Goal: Information Seeking & Learning: Check status

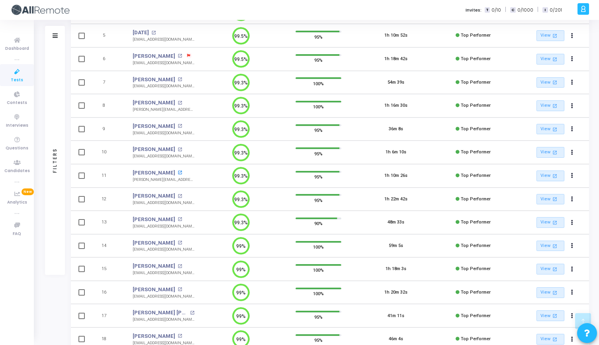
click at [178, 173] on mat-icon "open_in_new" at bounding box center [180, 172] width 4 height 4
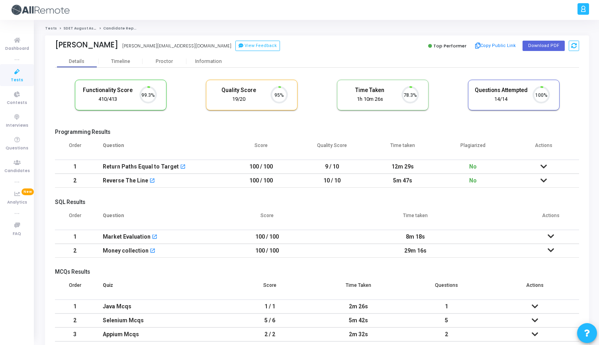
scroll to position [17, 20]
click at [163, 60] on div "Proctor" at bounding box center [164, 62] width 44 height 6
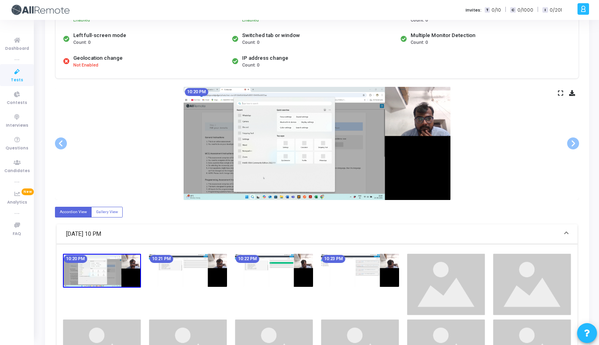
scroll to position [96, 0]
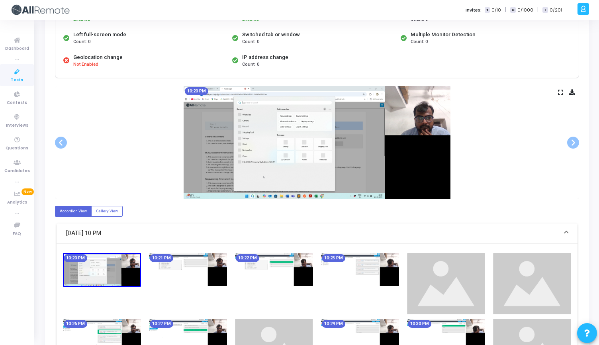
click at [559, 90] on icon at bounding box center [560, 92] width 5 height 4
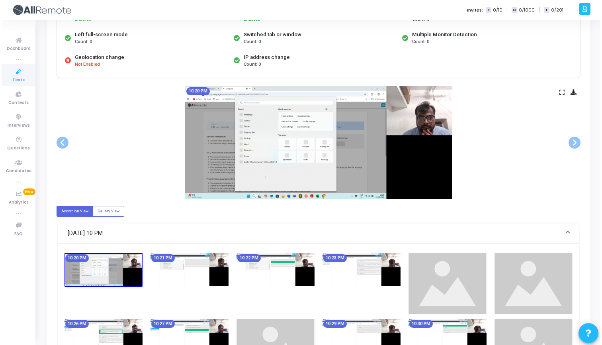
scroll to position [0, 0]
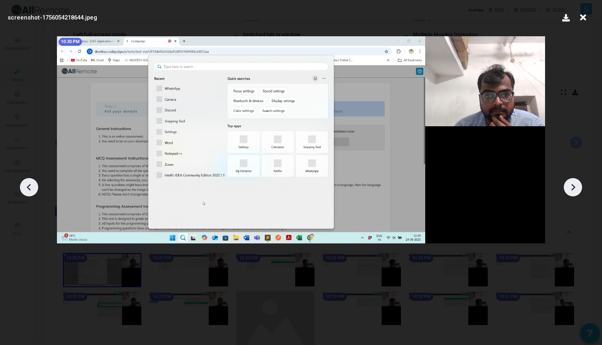
click at [572, 185] on icon at bounding box center [573, 187] width 4 height 7
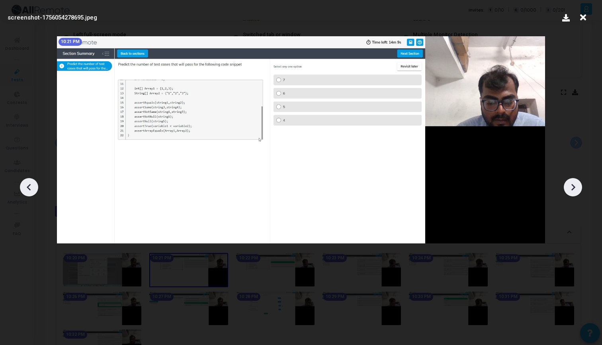
click at [572, 185] on icon at bounding box center [573, 187] width 4 height 7
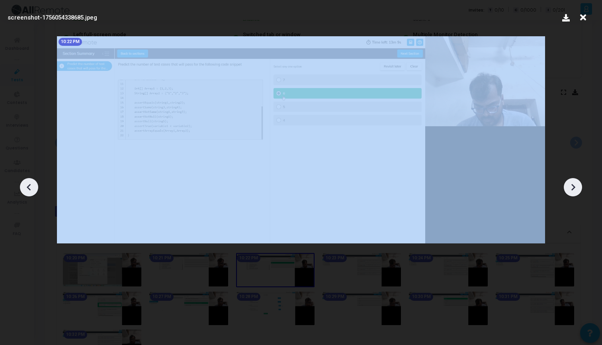
click at [572, 185] on icon at bounding box center [573, 187] width 4 height 7
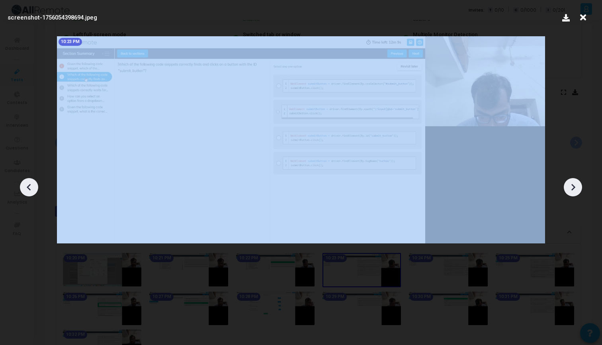
click at [572, 185] on icon at bounding box center [573, 187] width 4 height 7
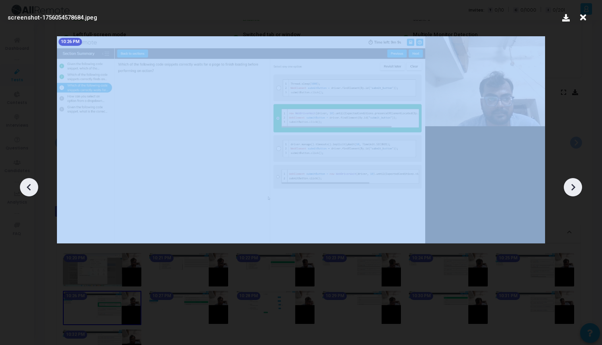
click at [572, 185] on icon at bounding box center [573, 187] width 4 height 7
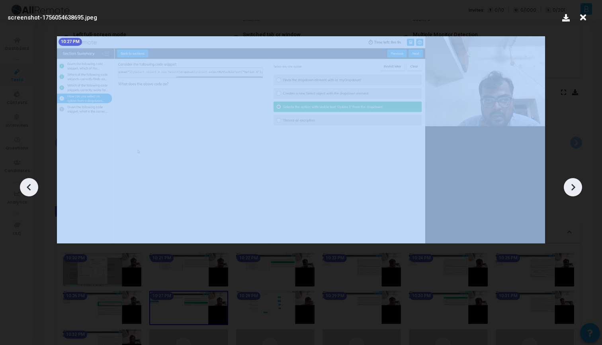
click at [572, 185] on icon at bounding box center [573, 187] width 4 height 7
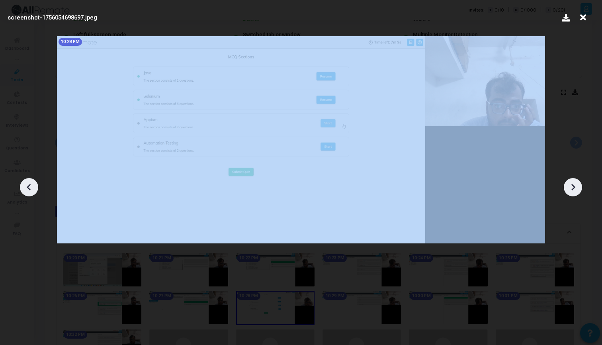
click at [572, 185] on icon at bounding box center [573, 187] width 4 height 7
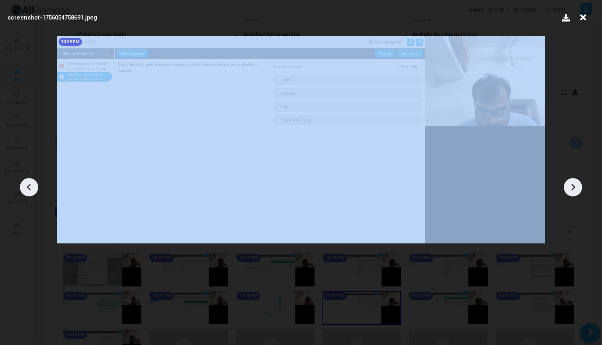
click at [572, 185] on icon at bounding box center [573, 187] width 4 height 7
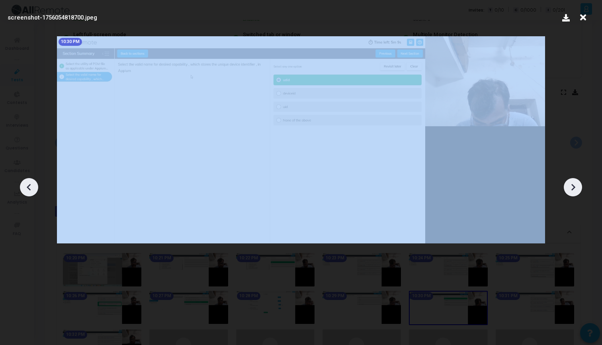
click at [572, 185] on icon at bounding box center [573, 187] width 4 height 7
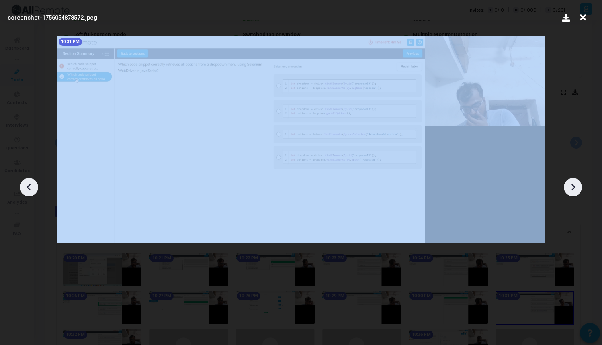
click at [572, 185] on icon at bounding box center [573, 187] width 4 height 7
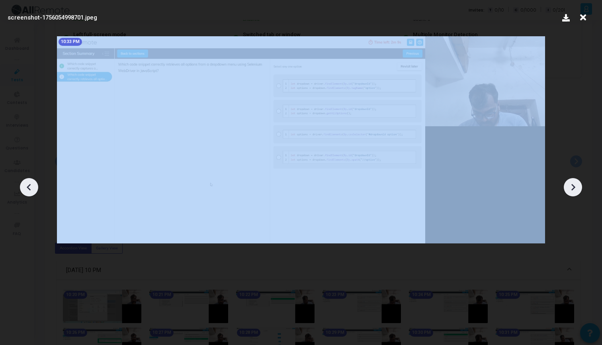
click at [572, 185] on icon at bounding box center [573, 187] width 4 height 7
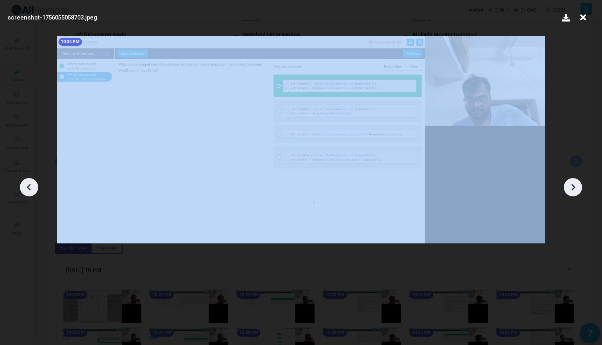
click at [572, 185] on icon at bounding box center [573, 187] width 12 height 12
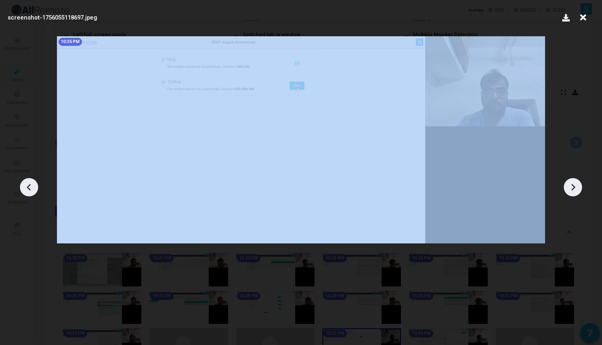
click at [572, 185] on icon at bounding box center [573, 187] width 12 height 12
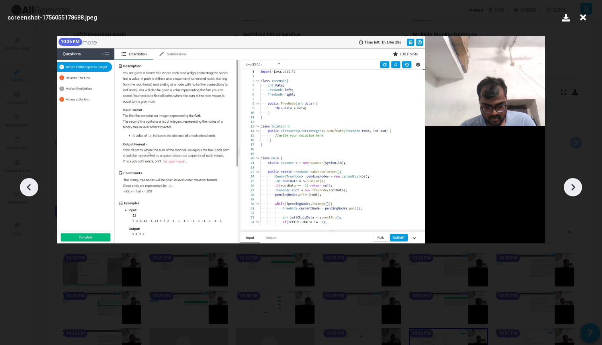
click at [572, 185] on icon at bounding box center [573, 187] width 12 height 12
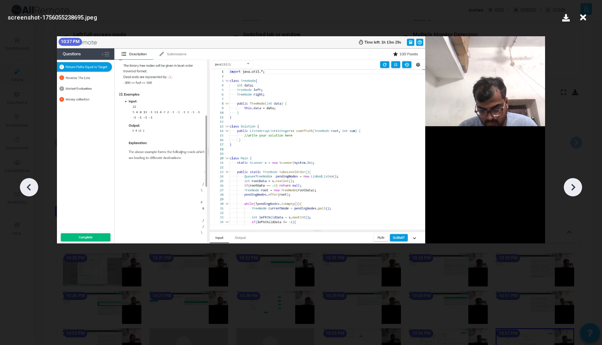
click at [572, 185] on icon at bounding box center [573, 187] width 12 height 12
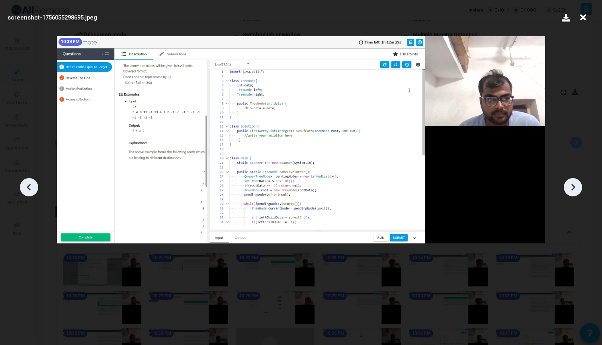
click at [572, 185] on icon at bounding box center [573, 187] width 12 height 12
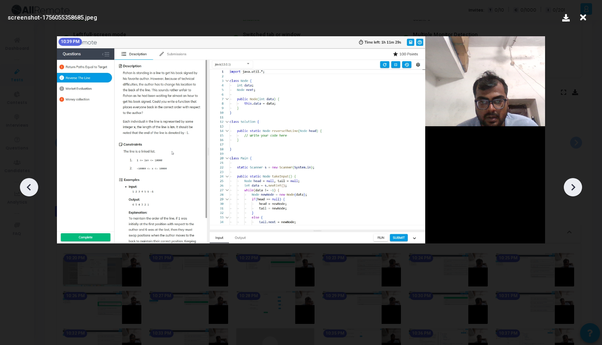
click at [572, 185] on icon at bounding box center [573, 187] width 12 height 12
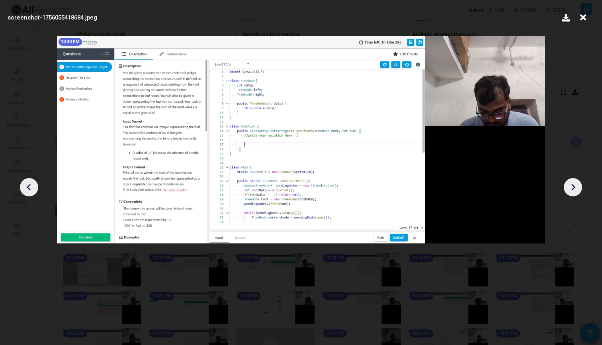
click at [572, 185] on icon at bounding box center [573, 187] width 12 height 12
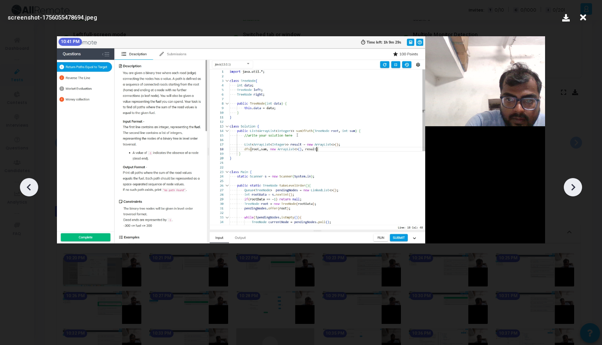
click at [572, 185] on icon at bounding box center [573, 187] width 12 height 12
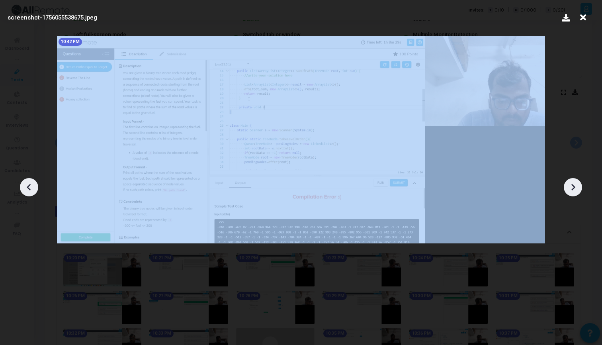
click at [572, 185] on icon at bounding box center [573, 187] width 12 height 12
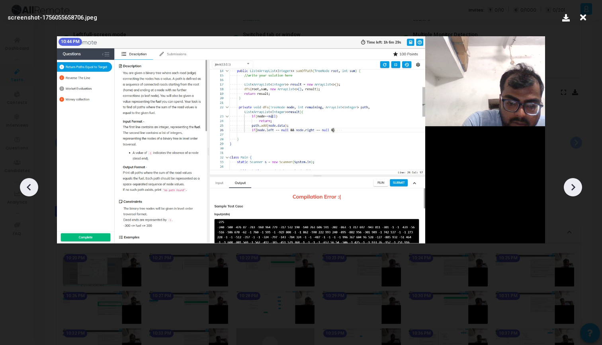
click at [572, 185] on icon at bounding box center [573, 187] width 12 height 12
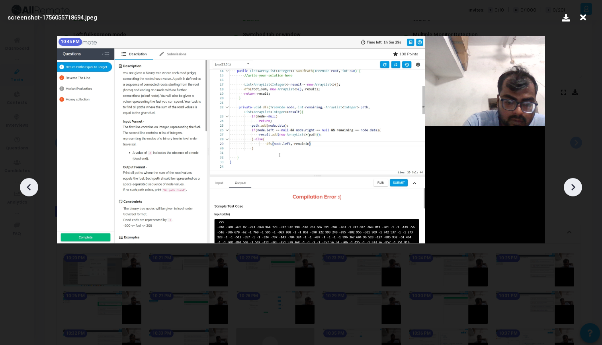
click at [572, 186] on icon at bounding box center [573, 187] width 12 height 12
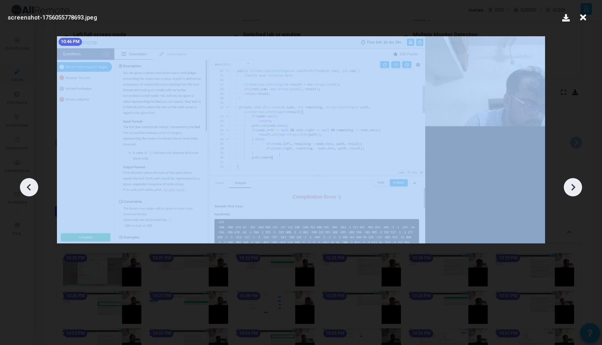
click at [572, 186] on icon at bounding box center [573, 187] width 12 height 12
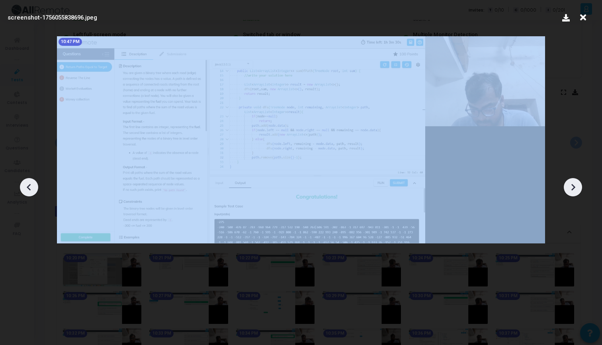
click at [572, 186] on icon at bounding box center [573, 187] width 12 height 12
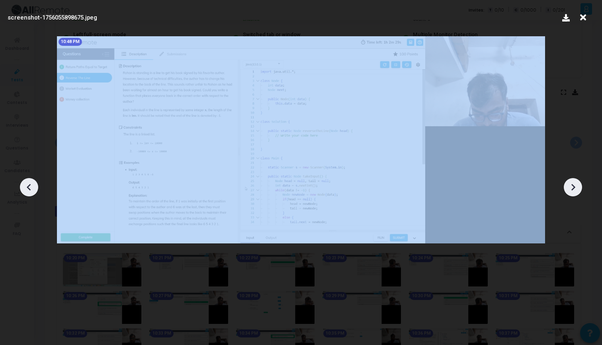
click at [572, 186] on icon at bounding box center [573, 187] width 12 height 12
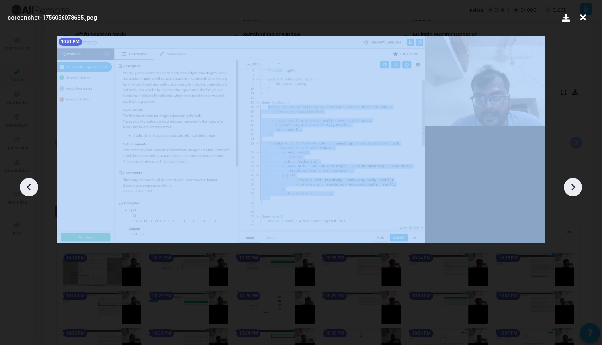
click at [572, 186] on icon at bounding box center [573, 187] width 12 height 12
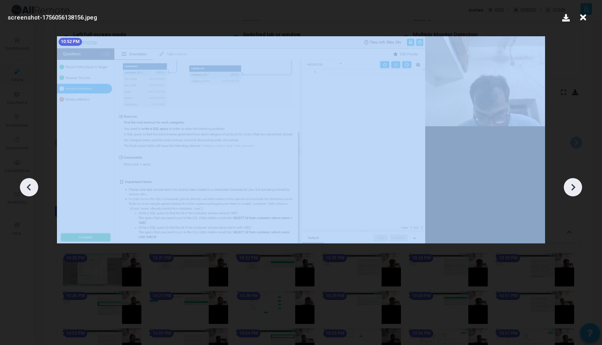
click at [572, 186] on icon at bounding box center [573, 187] width 12 height 12
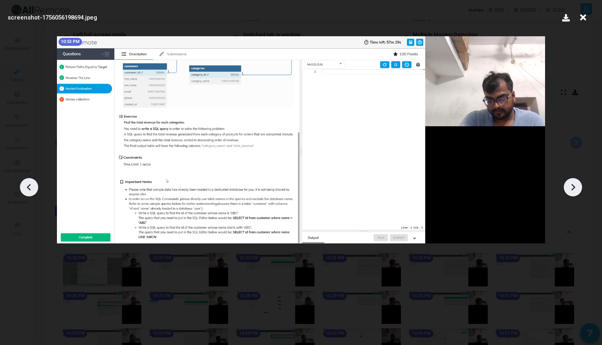
click at [581, 19] on icon at bounding box center [583, 17] width 12 height 15
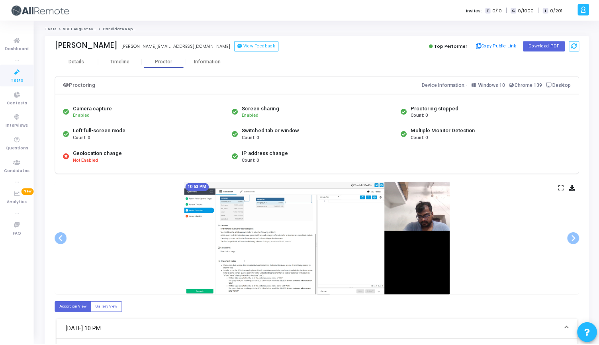
scroll to position [96, 0]
